Goal: Navigation & Orientation: Find specific page/section

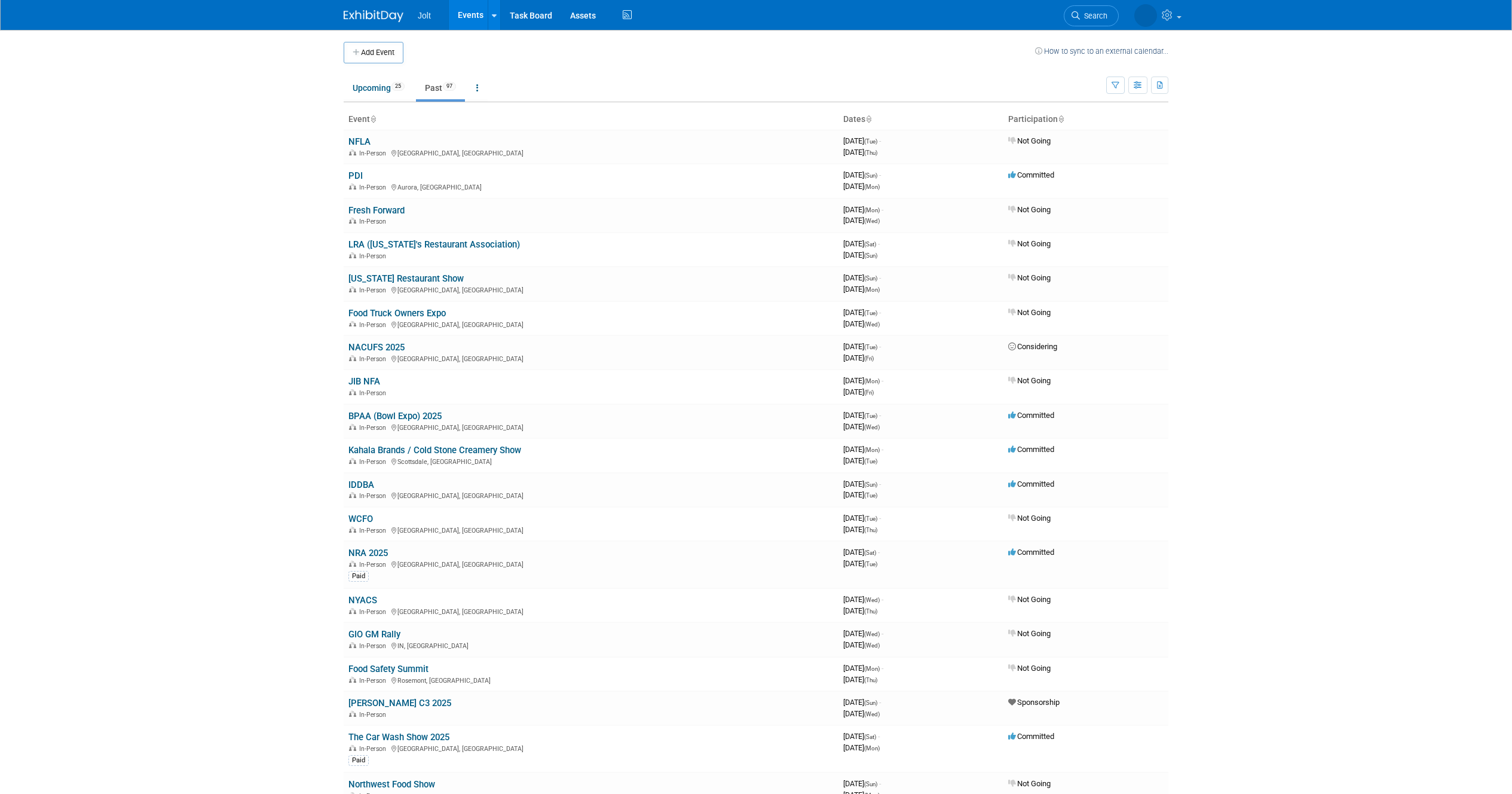
click at [271, 153] on body "Jolt Events Add Event Bulk Upload Events Shareable Event Boards Recently Viewed…" at bounding box center [756, 397] width 1512 height 794
click at [367, 92] on link "Upcoming 25" at bounding box center [379, 88] width 70 height 23
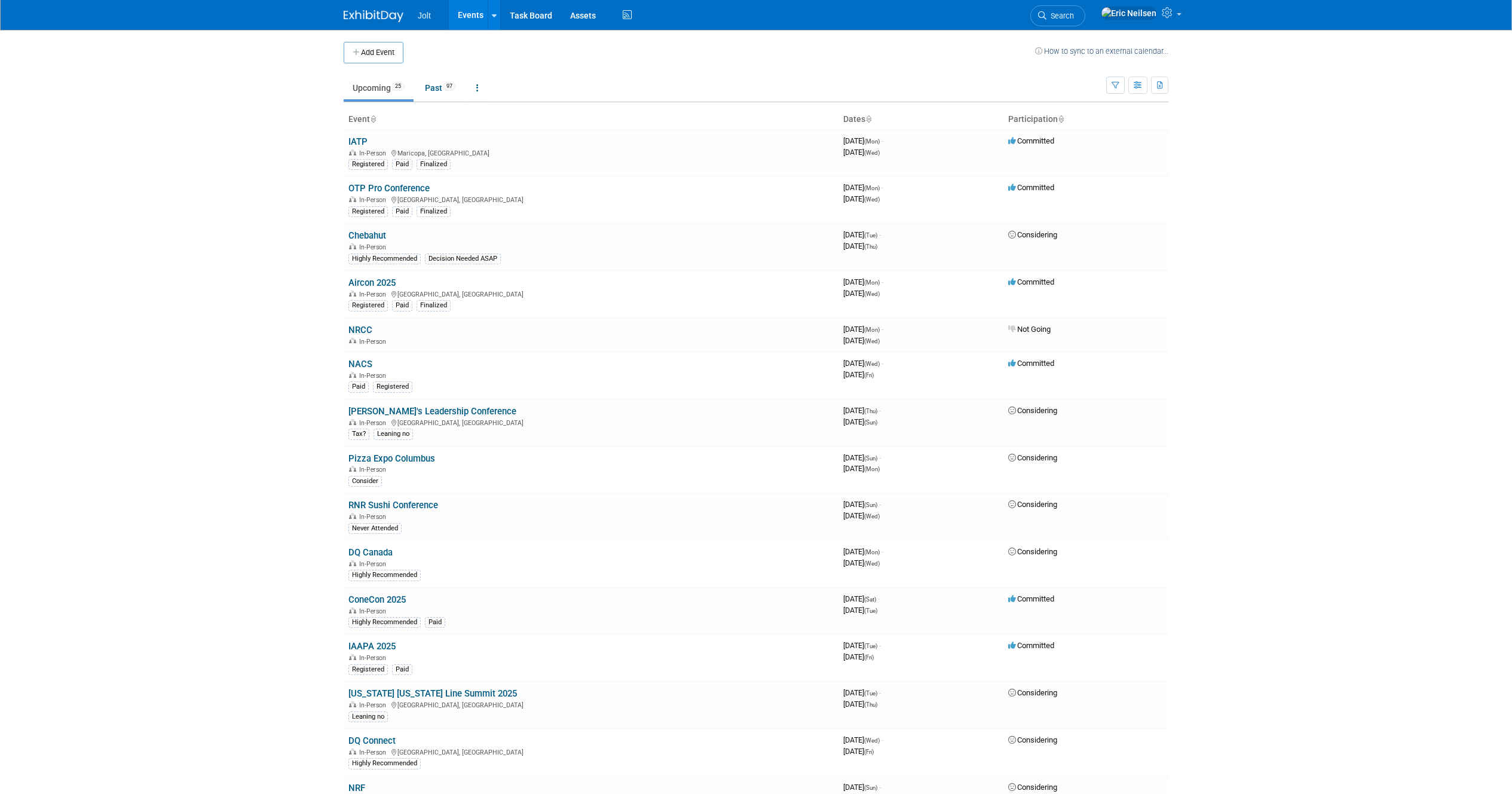
click at [225, 191] on body "Jolt Events Add Event Bulk Upload Events Shareable Event Boards Recently Viewed…" at bounding box center [756, 397] width 1512 height 794
click at [1353, 305] on body "Jolt Events Add Event Bulk Upload Events Shareable Event Boards Recently Viewed…" at bounding box center [756, 397] width 1512 height 794
